Goal: Transaction & Acquisition: Subscribe to service/newsletter

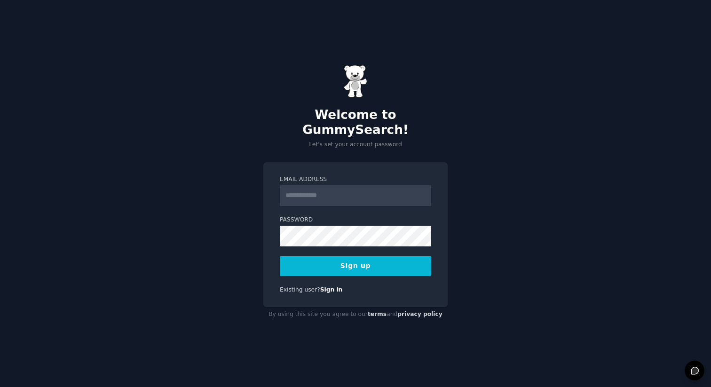
click at [366, 190] on input "Email Address" at bounding box center [356, 195] width 152 height 21
type input "**********"
click at [385, 259] on button "Sign up" at bounding box center [356, 266] width 152 height 20
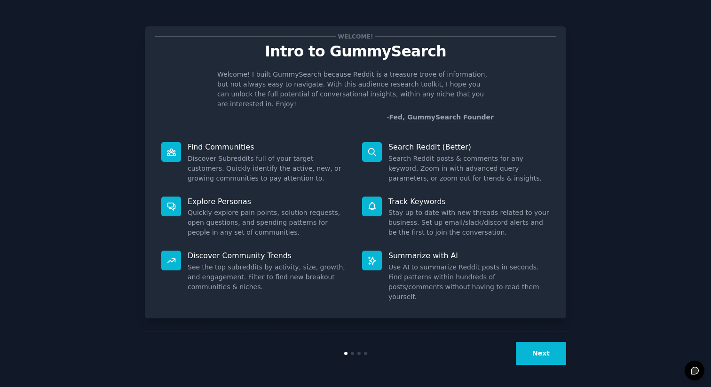
click at [552, 357] on button "Next" at bounding box center [541, 353] width 50 height 23
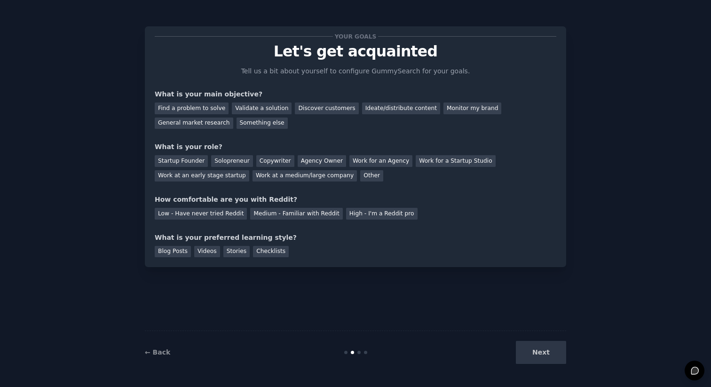
click at [543, 357] on div "Next" at bounding box center [496, 352] width 141 height 23
click at [549, 352] on div "Next" at bounding box center [496, 352] width 141 height 23
click at [471, 111] on div "Monitor my brand" at bounding box center [473, 109] width 58 height 12
click at [216, 127] on div "General market research" at bounding box center [194, 124] width 79 height 12
click at [449, 103] on div "Monitor my brand" at bounding box center [473, 109] width 58 height 12
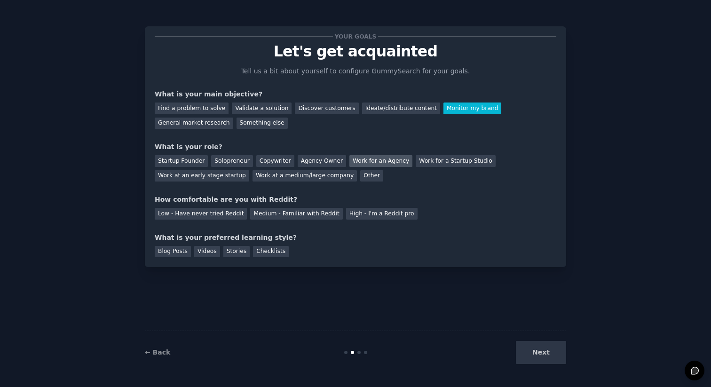
click at [379, 164] on div "Work for an Agency" at bounding box center [381, 161] width 63 height 12
click at [283, 217] on div "Medium - Familiar with Reddit" at bounding box center [296, 214] width 92 height 12
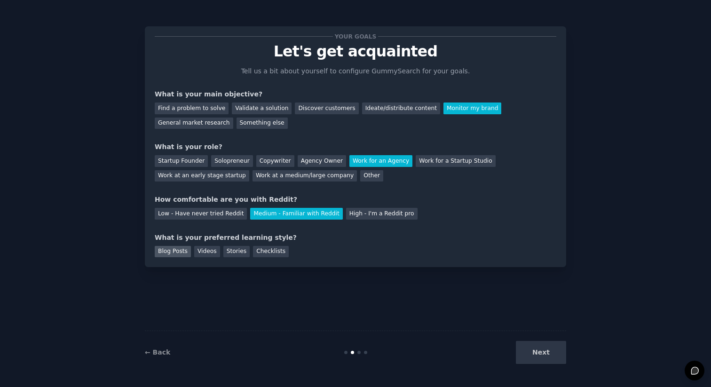
click at [179, 255] on div "Blog Posts" at bounding box center [173, 252] width 36 height 12
click at [540, 363] on button "Next" at bounding box center [541, 352] width 50 height 23
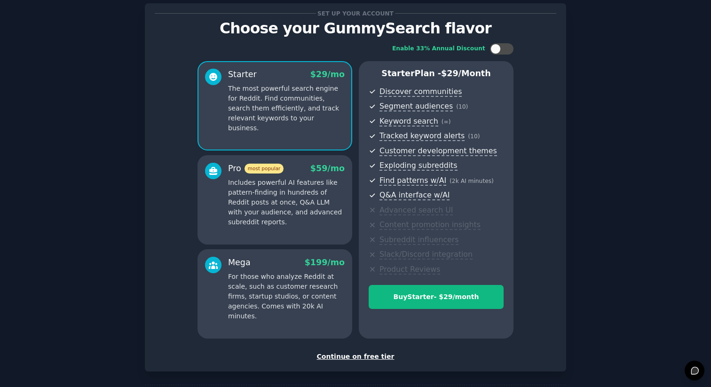
scroll to position [64, 0]
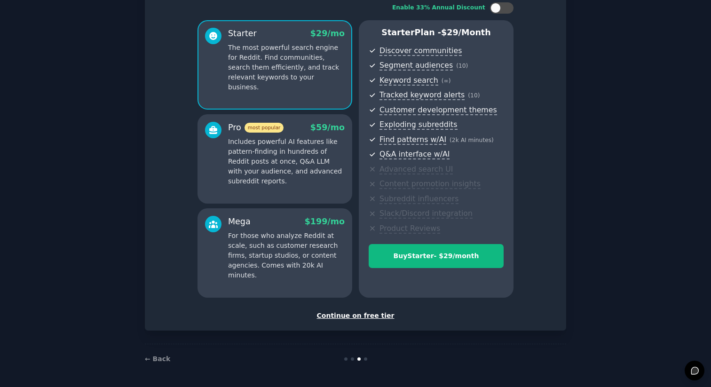
click at [377, 314] on div "Continue on free tier" at bounding box center [356, 316] width 402 height 10
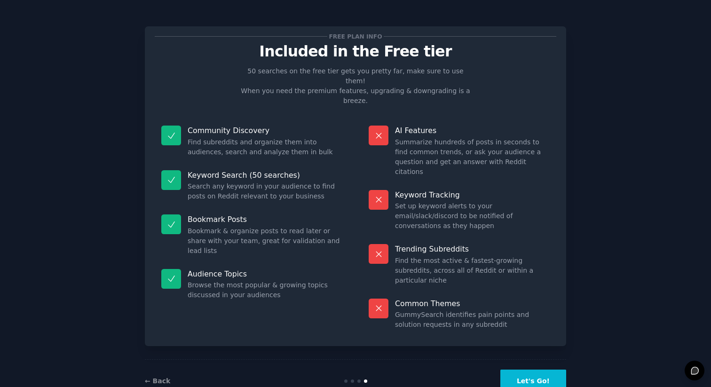
click at [545, 370] on button "Let's Go!" at bounding box center [534, 381] width 66 height 23
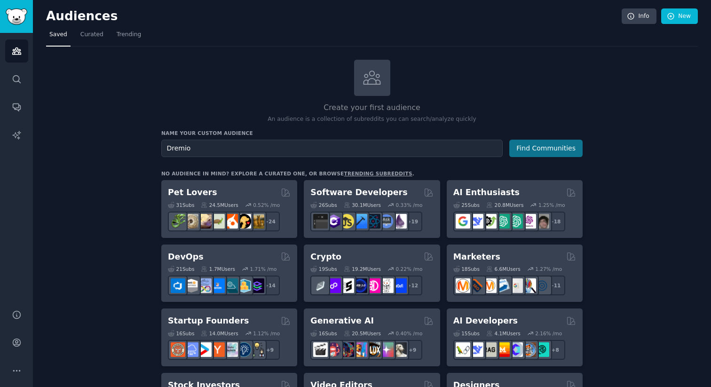
type input "Dremio"
click at [528, 147] on button "Find Communities" at bounding box center [546, 148] width 73 height 17
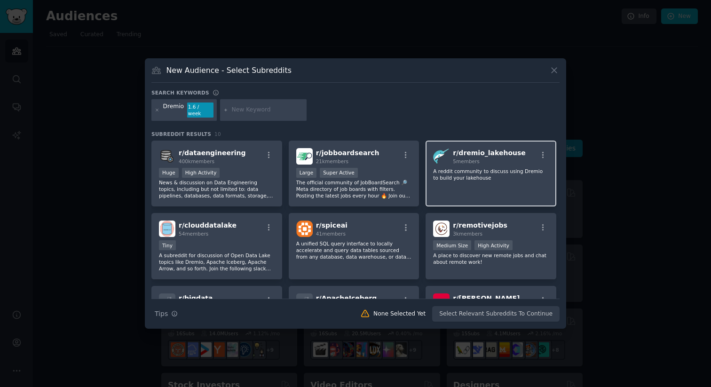
click at [475, 181] on div "r/ dremio_lakehouse 5 members A reddit community to discuss using Dremio to bui…" at bounding box center [491, 174] width 131 height 66
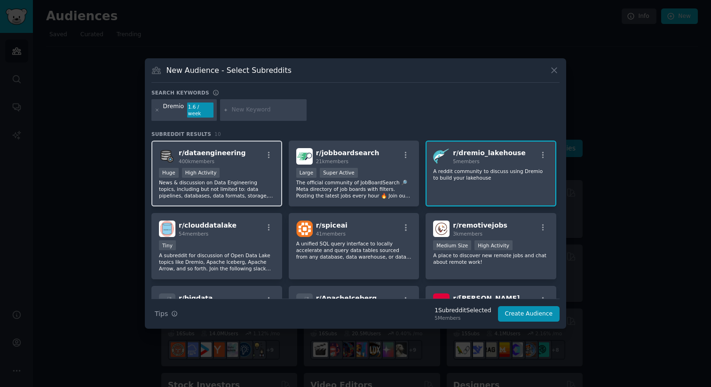
click at [247, 176] on div "Huge High Activity" at bounding box center [217, 174] width 116 height 12
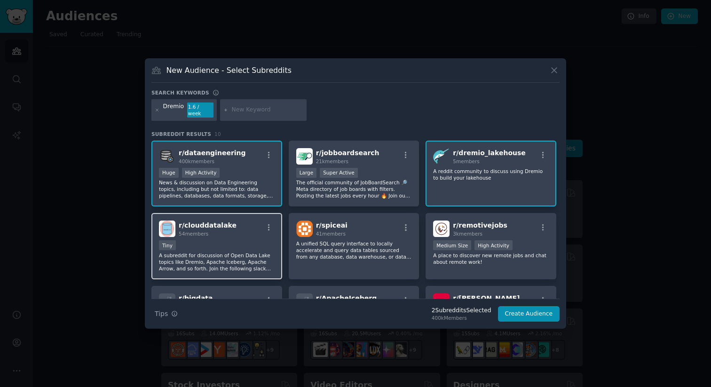
click at [258, 241] on div "Tiny" at bounding box center [217, 246] width 116 height 12
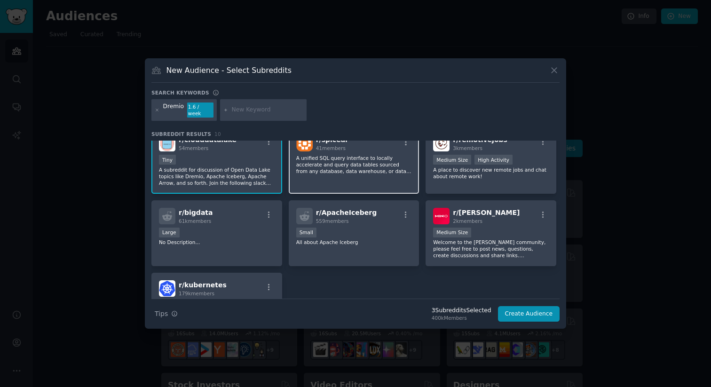
scroll to position [87, 0]
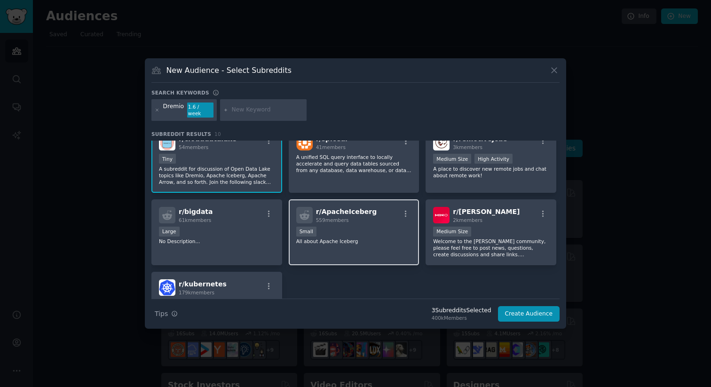
click at [379, 234] on div "Small" at bounding box center [354, 233] width 116 height 12
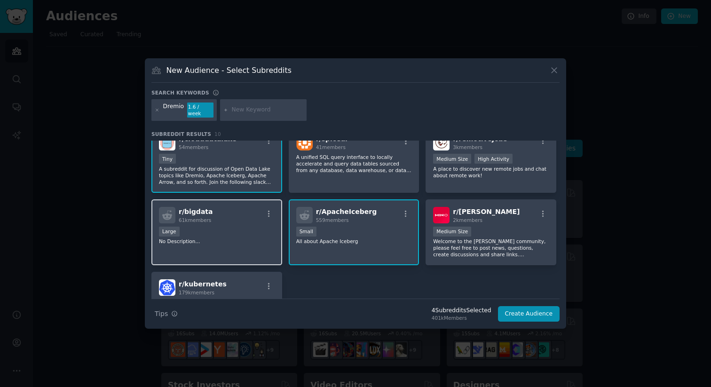
click at [256, 239] on p "No Description..." at bounding box center [217, 241] width 116 height 7
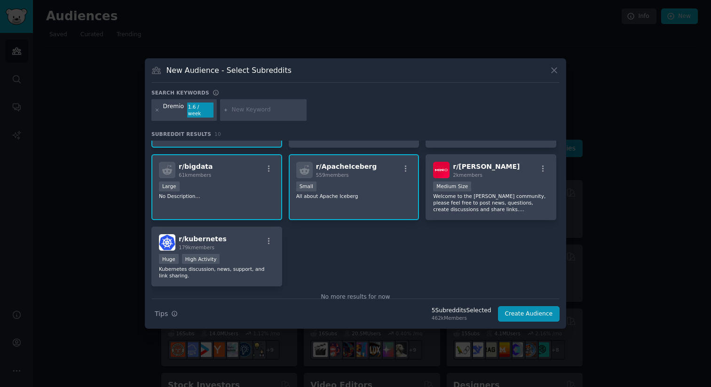
scroll to position [152, 0]
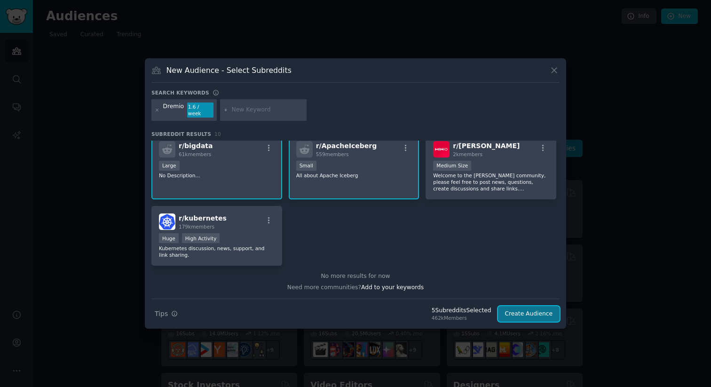
click at [514, 311] on button "Create Audience" at bounding box center [529, 314] width 62 height 16
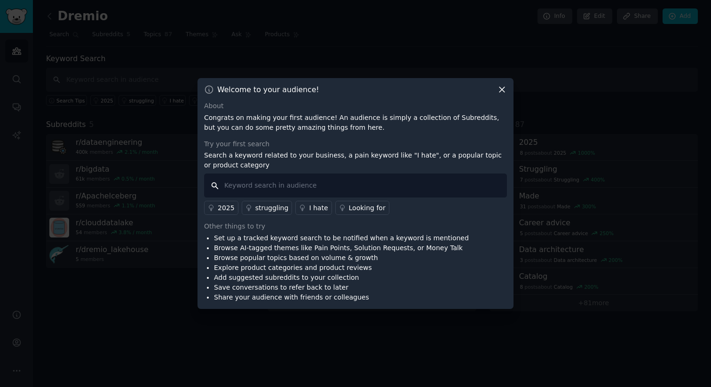
click at [346, 193] on input "text" at bounding box center [355, 186] width 303 height 24
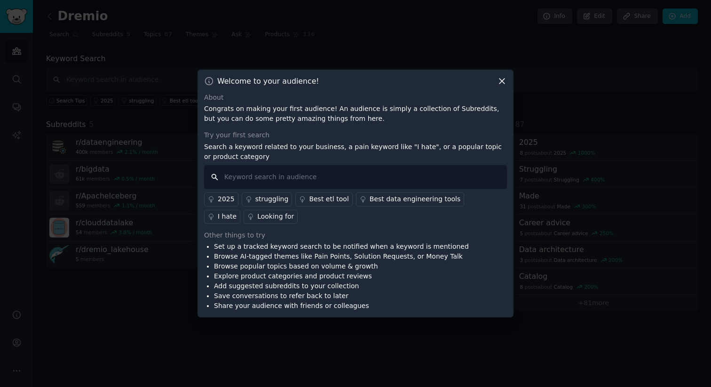
paste input "open lakehouse"
type input "open lakehouse"
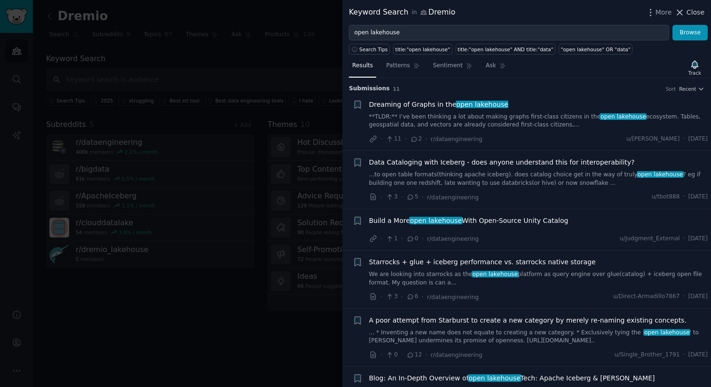
click at [698, 11] on span "Close" at bounding box center [696, 13] width 18 height 10
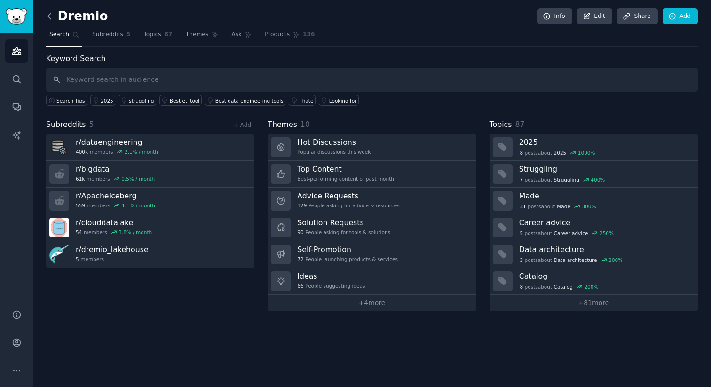
click at [50, 15] on icon at bounding box center [50, 16] width 10 height 10
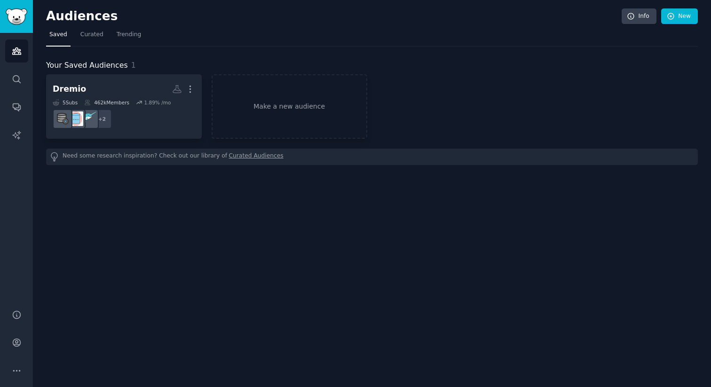
click at [21, 354] on div "Help Account More" at bounding box center [16, 342] width 33 height 89
click at [19, 347] on icon "Sidebar" at bounding box center [17, 343] width 10 height 10
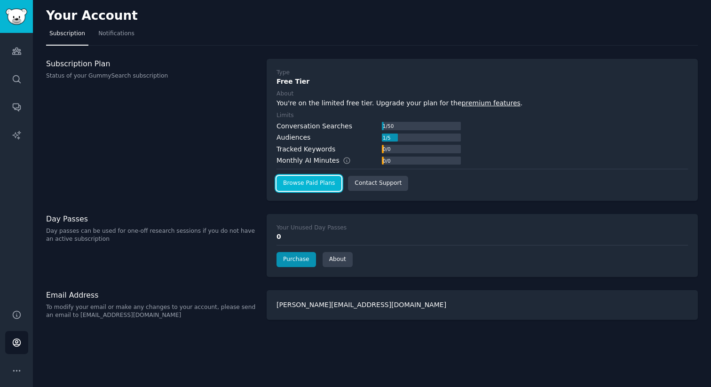
click at [298, 180] on link "Browse Paid Plans" at bounding box center [309, 183] width 65 height 15
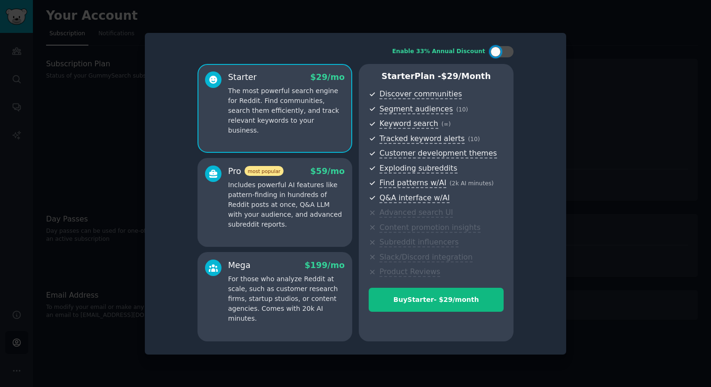
click at [310, 184] on p "Includes powerful AI features like pattern-finding in hundreds of Reddit posts …" at bounding box center [286, 204] width 117 height 49
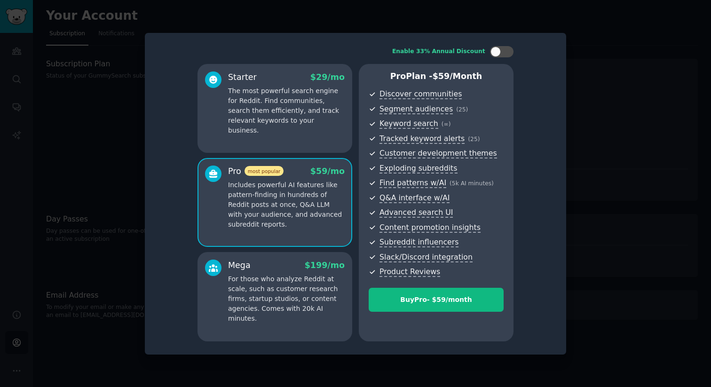
click at [294, 281] on p "For those who analyze Reddit at scale, such as customer research firms, startup…" at bounding box center [286, 298] width 117 height 49
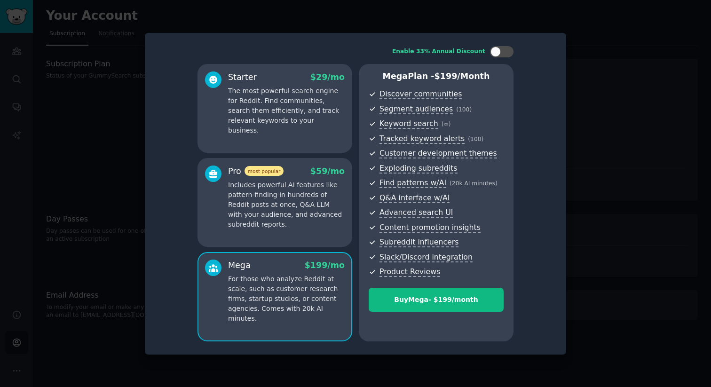
click at [310, 220] on p "Includes powerful AI features like pattern-finding in hundreds of Reddit posts …" at bounding box center [286, 204] width 117 height 49
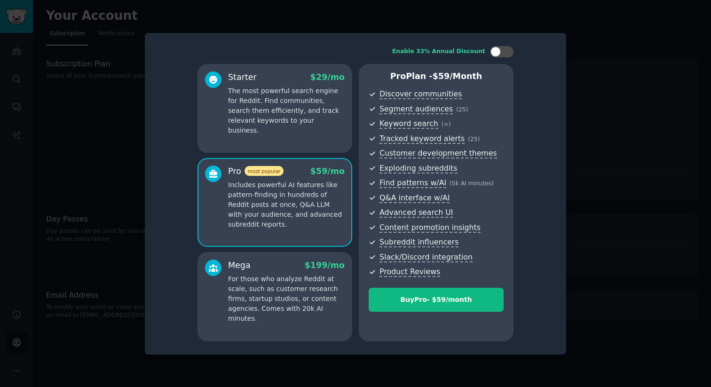
click at [309, 109] on p "The most powerful search engine for Reddit. Find communities, search them effic…" at bounding box center [286, 110] width 117 height 49
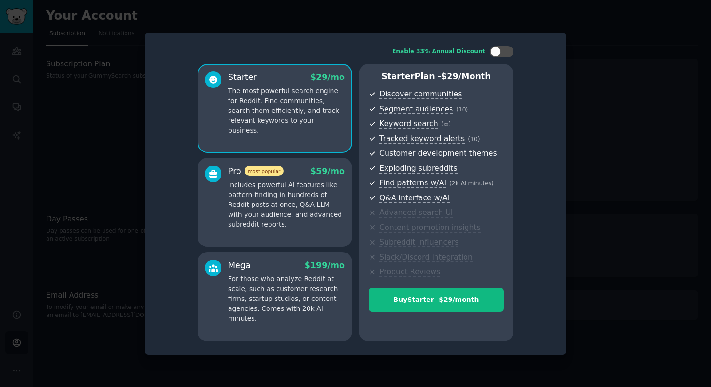
click at [312, 210] on p "Includes powerful AI features like pattern-finding in hundreds of Reddit posts …" at bounding box center [286, 204] width 117 height 49
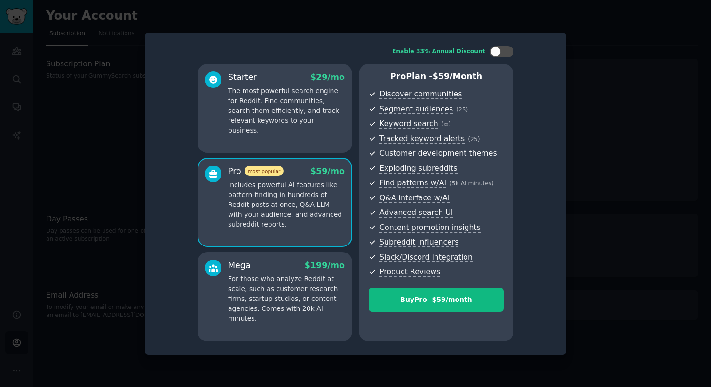
click at [309, 120] on p "The most powerful search engine for Reddit. Find communities, search them effic…" at bounding box center [286, 110] width 117 height 49
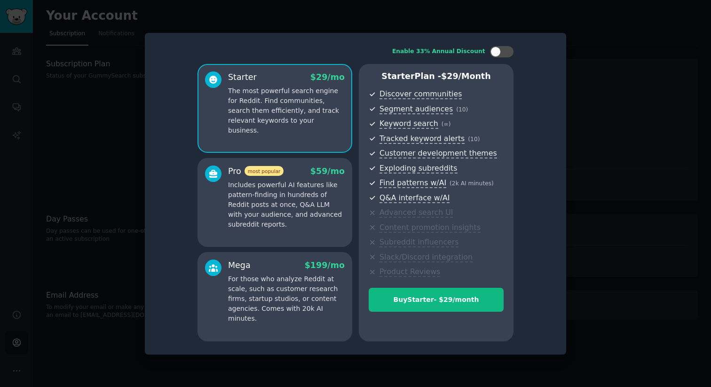
click at [296, 277] on p "For those who analyze Reddit at scale, such as customer research firms, startup…" at bounding box center [286, 298] width 117 height 49
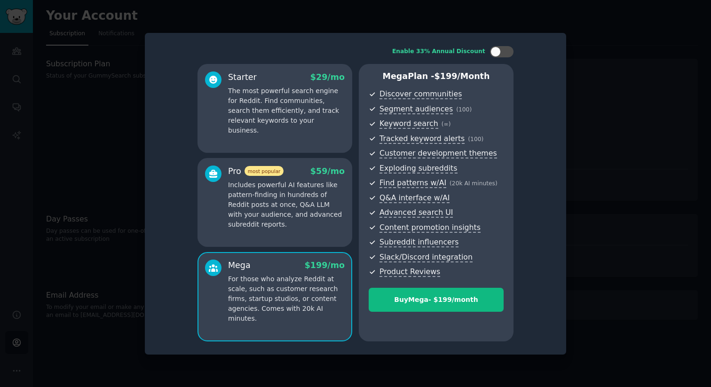
click at [295, 107] on p "The most powerful search engine for Reddit. Find communities, search them effic…" at bounding box center [286, 110] width 117 height 49
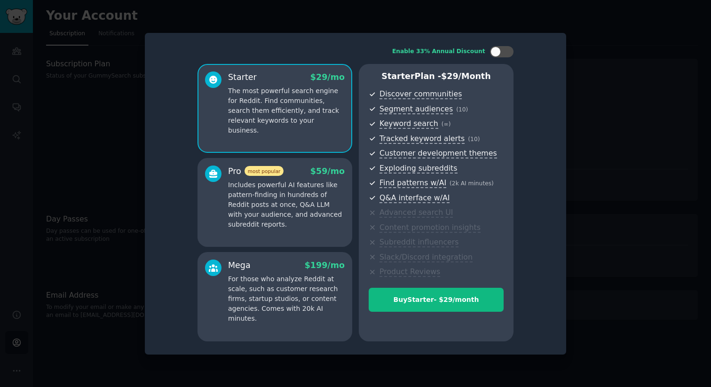
click at [612, 101] on div at bounding box center [355, 193] width 711 height 387
